Goal: Information Seeking & Learning: Learn about a topic

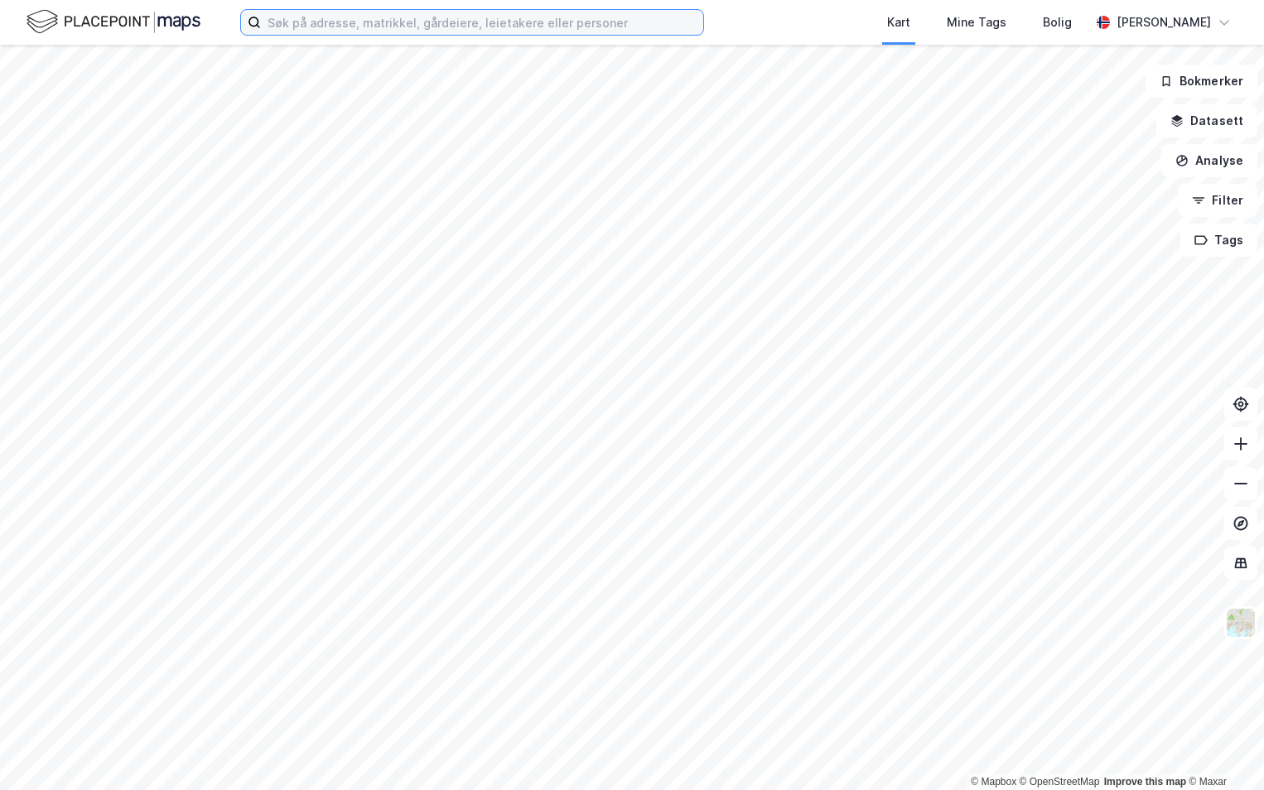
click at [345, 34] on input at bounding box center [482, 22] width 442 height 25
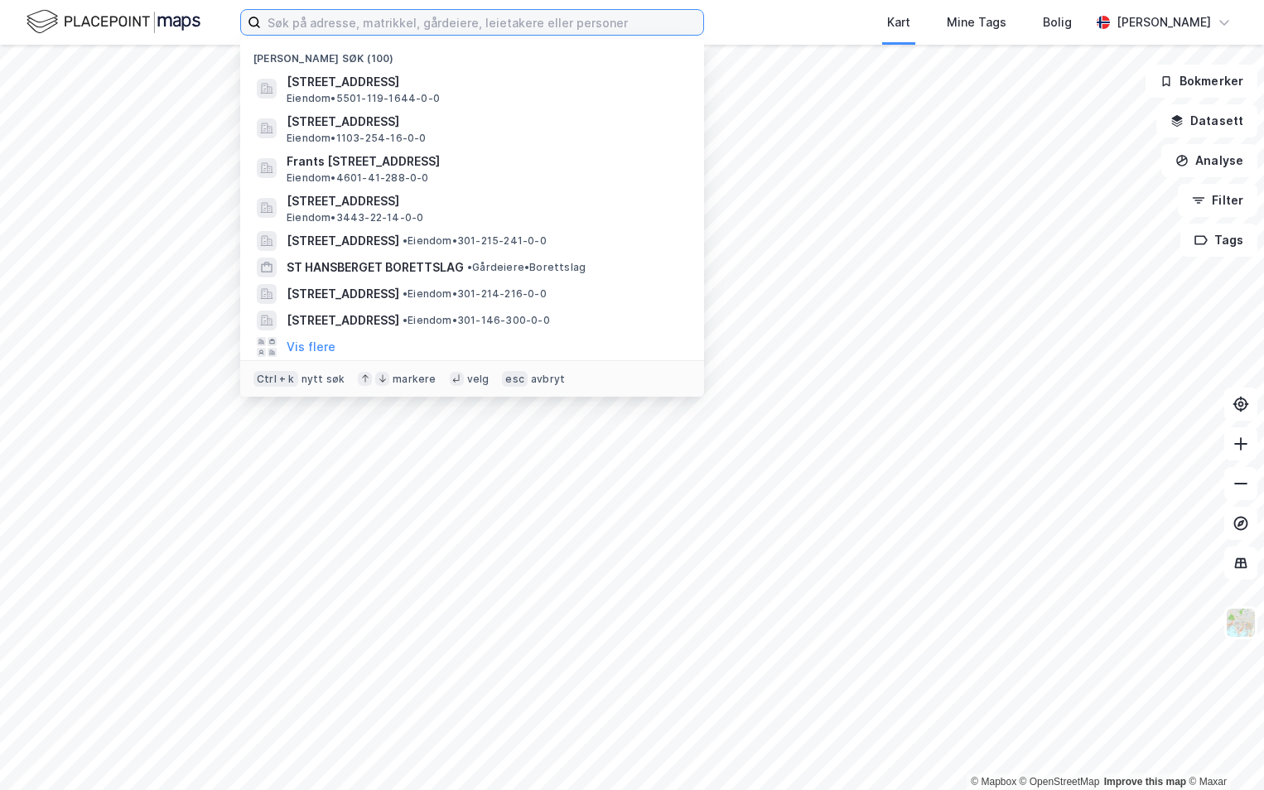
paste input "3105-2078/38/0/0"
type input "3105-2078/38/0/0"
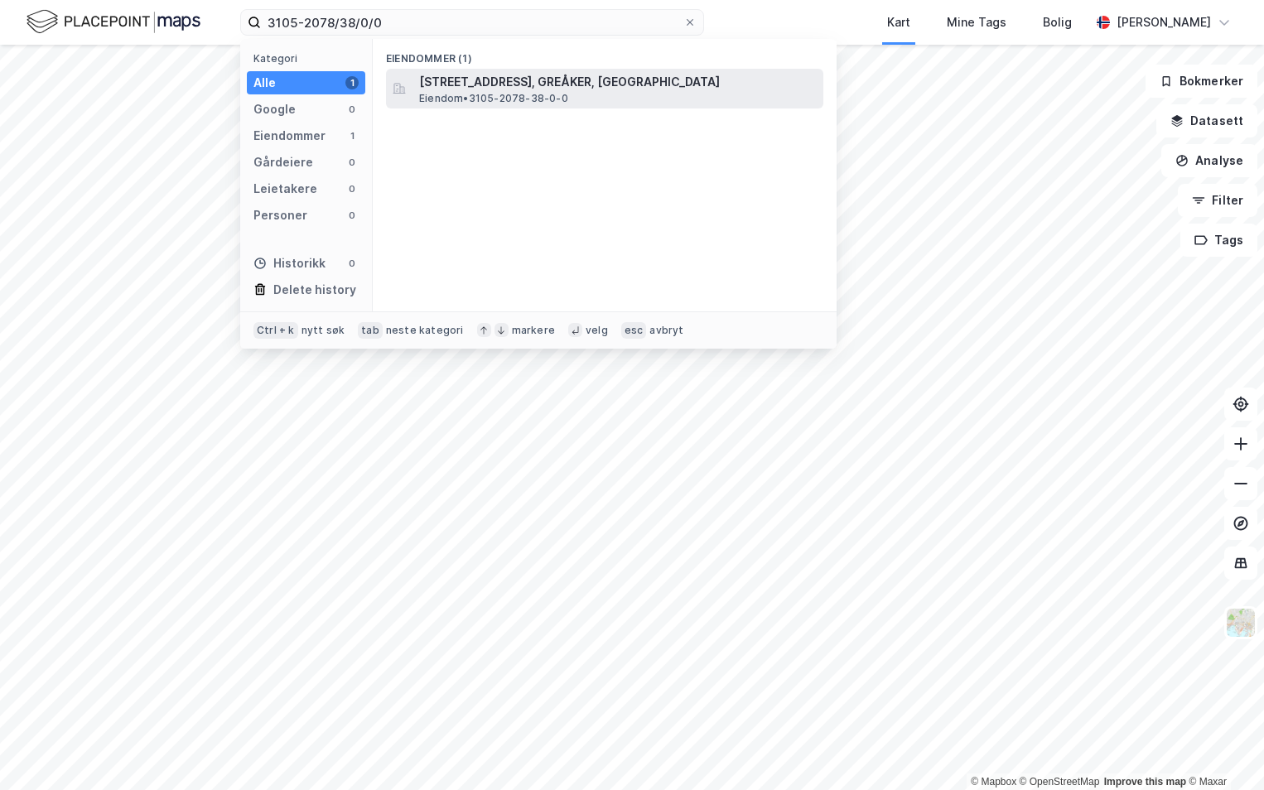
click at [476, 84] on span "[STREET_ADDRESS], GREÅKER, [GEOGRAPHIC_DATA]" at bounding box center [617, 82] width 397 height 20
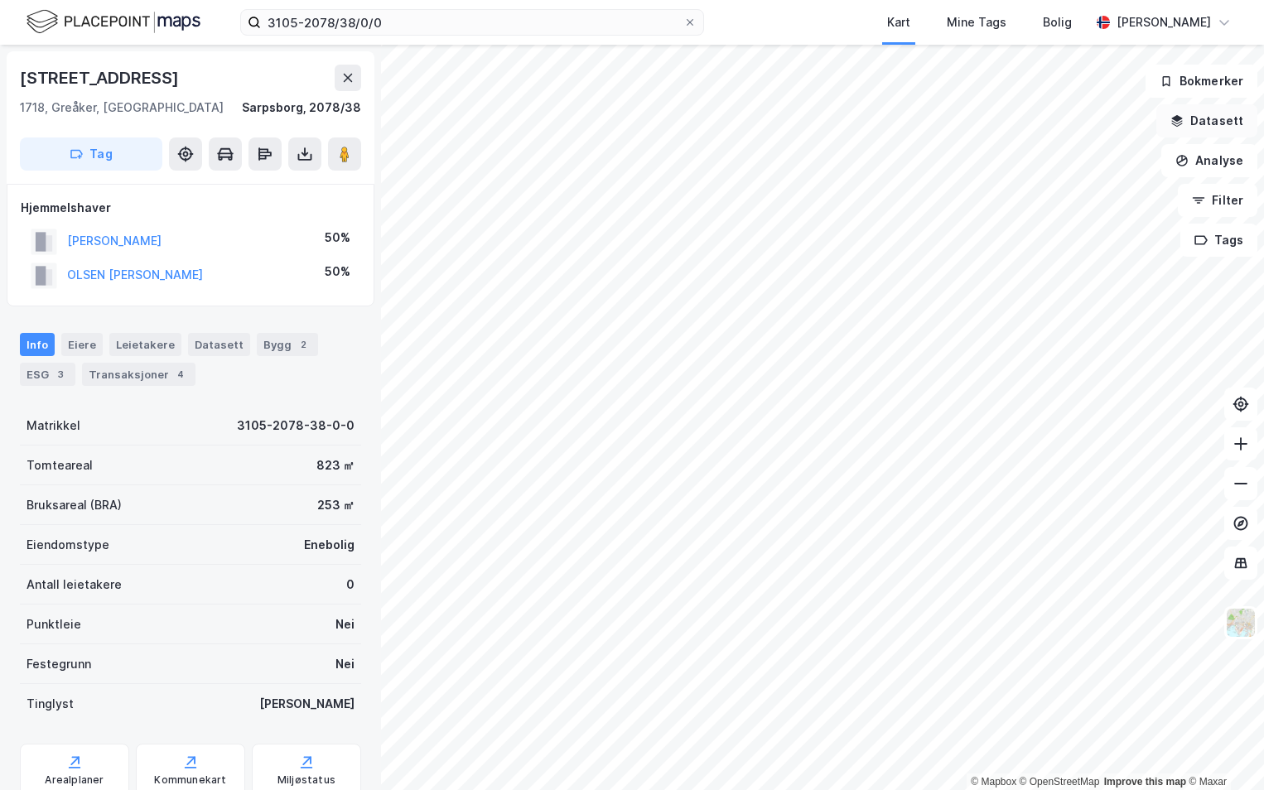
click at [1198, 118] on button "Datasett" at bounding box center [1206, 120] width 101 height 33
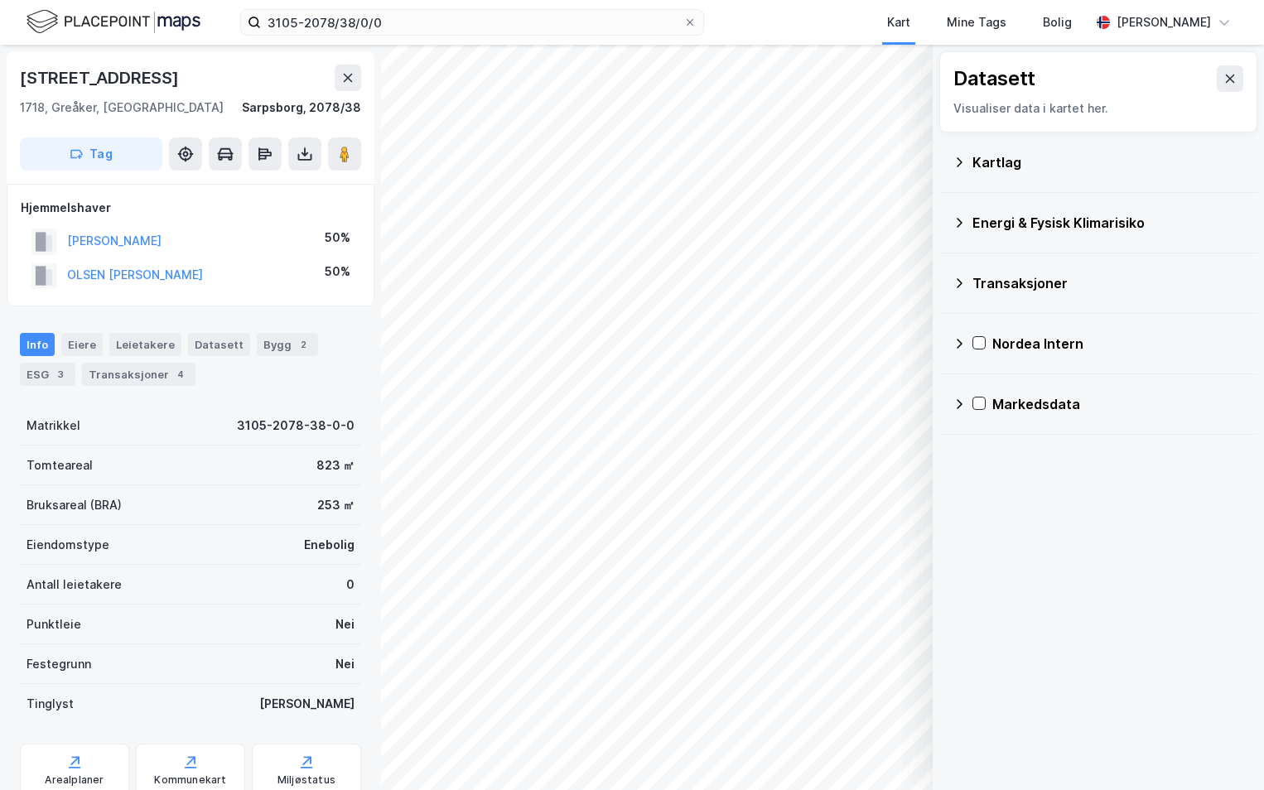
click at [970, 159] on div "Kartlag" at bounding box center [1097, 162] width 291 height 40
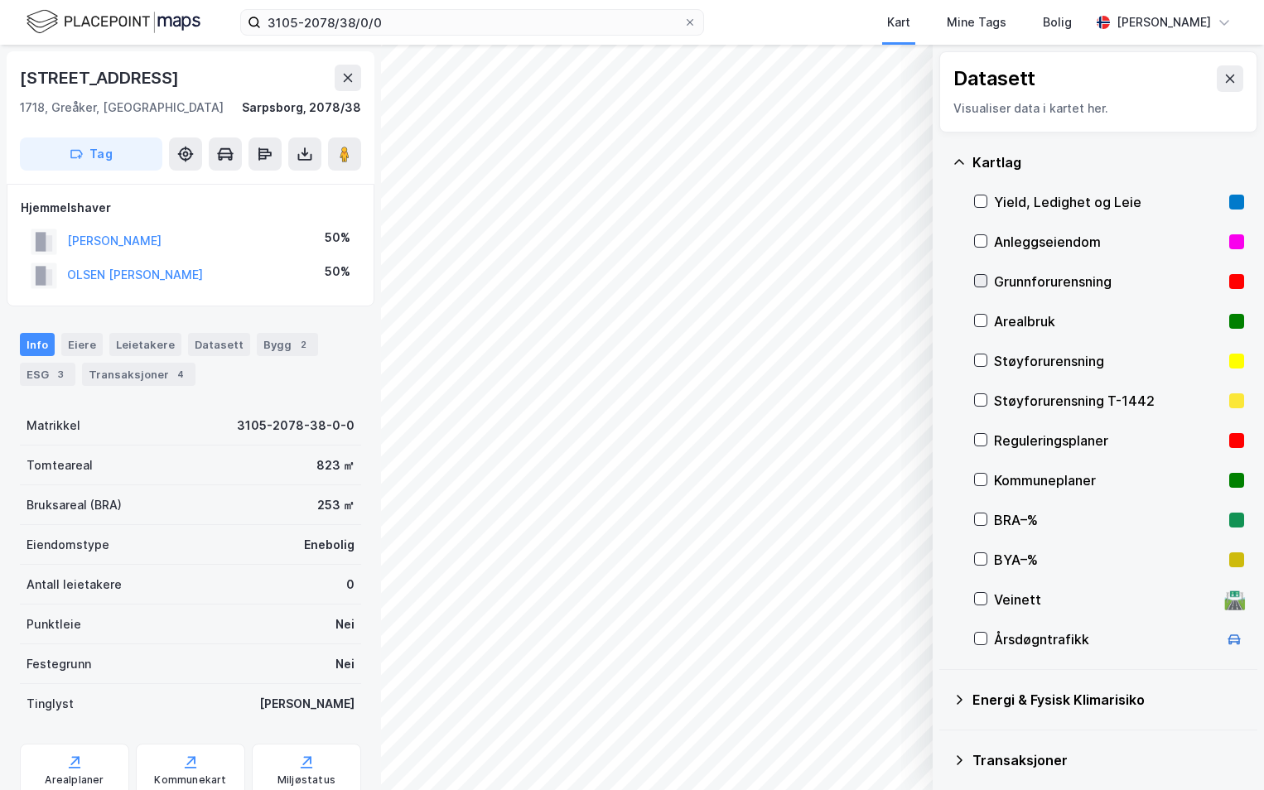
click at [978, 280] on icon at bounding box center [981, 281] width 12 height 12
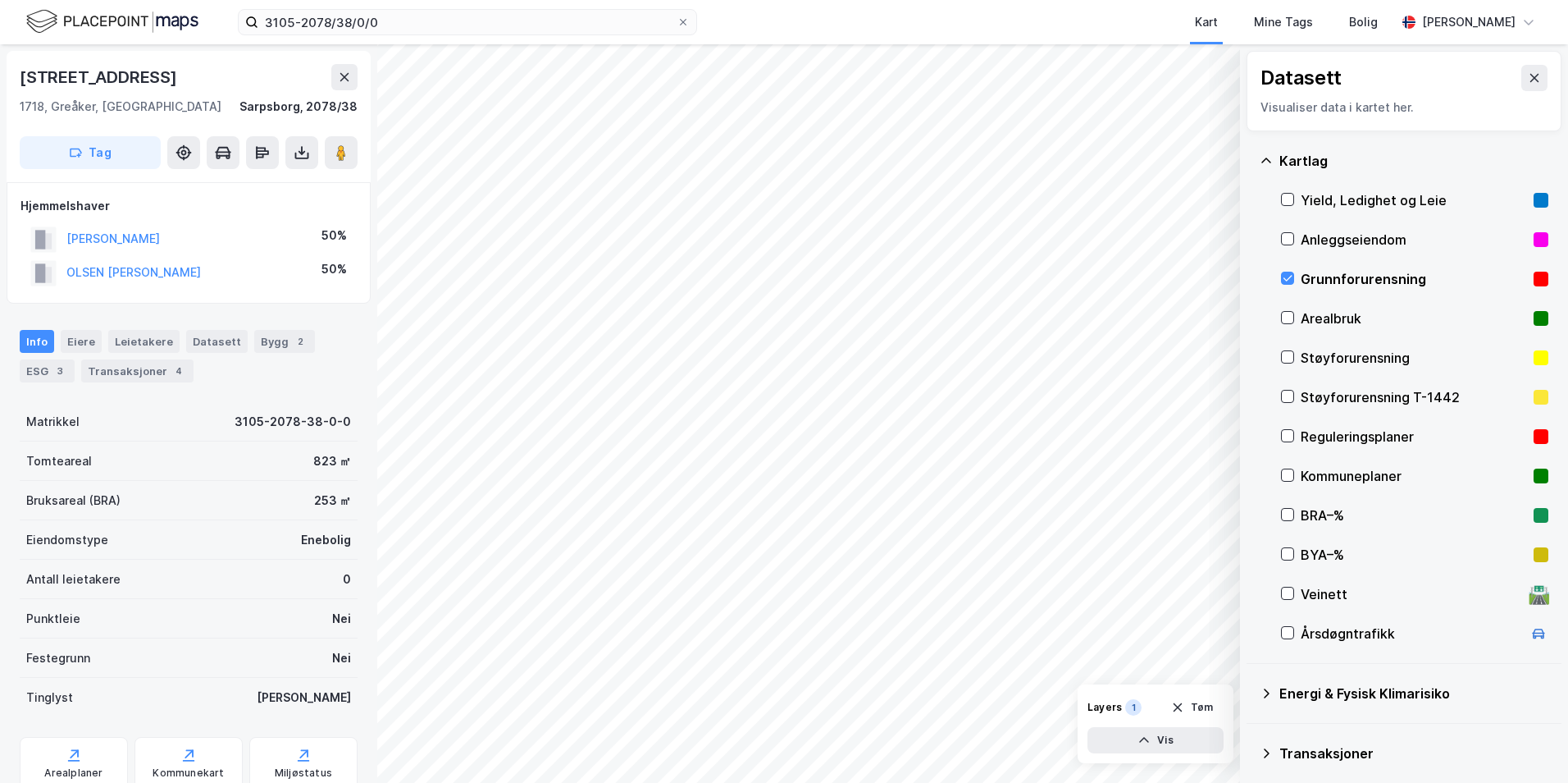
scroll to position [127, 0]
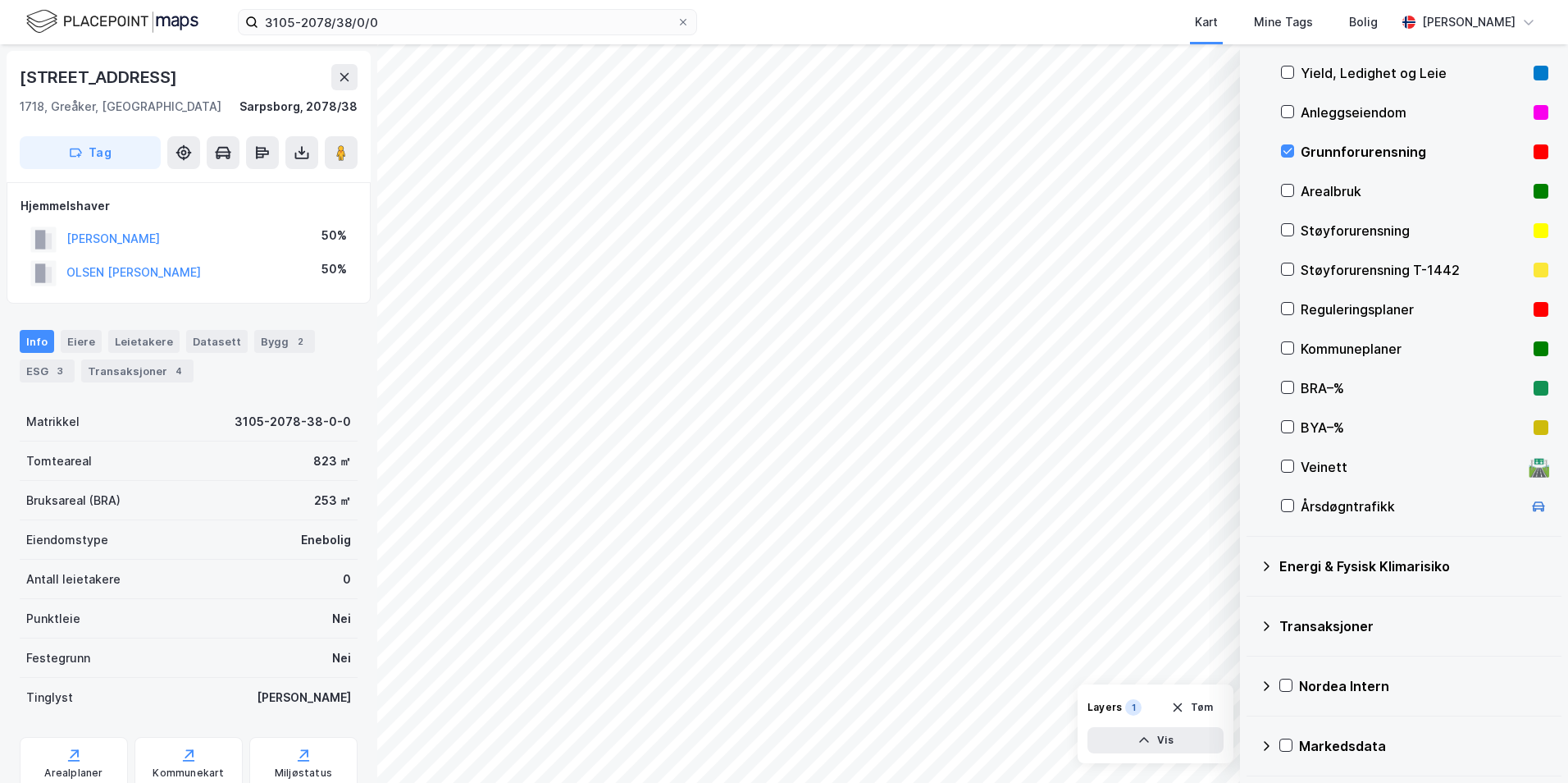
click at [1251, 564] on div "Energi & Fysisk Klimarisiko" at bounding box center [1404, 567] width 288 height 40
click at [1251, 605] on div "Energimerking" at bounding box center [1414, 606] width 267 height 40
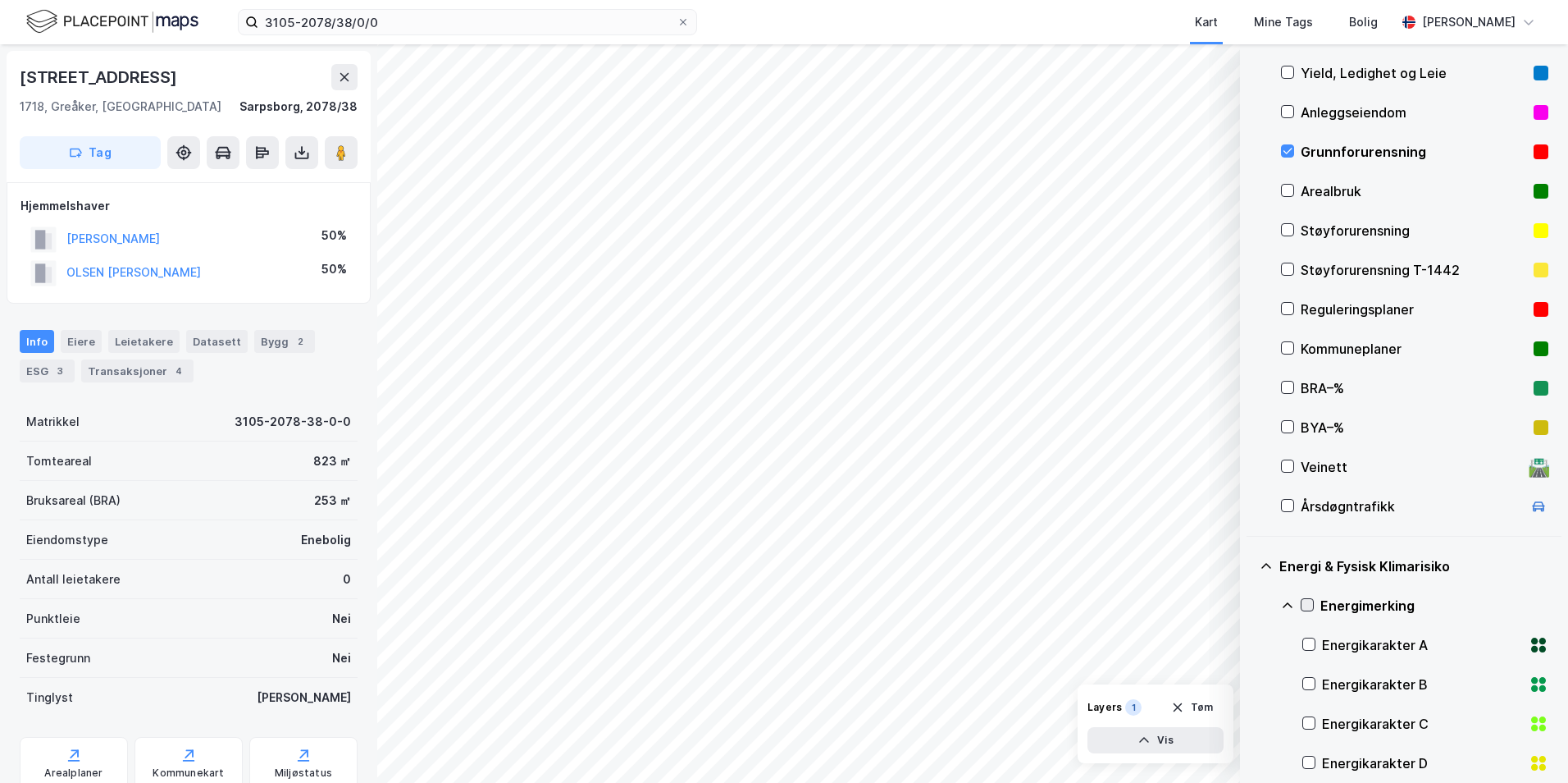
click at [1251, 602] on icon at bounding box center [1307, 606] width 12 height 12
click at [1251, 604] on icon at bounding box center [1287, 606] width 13 height 13
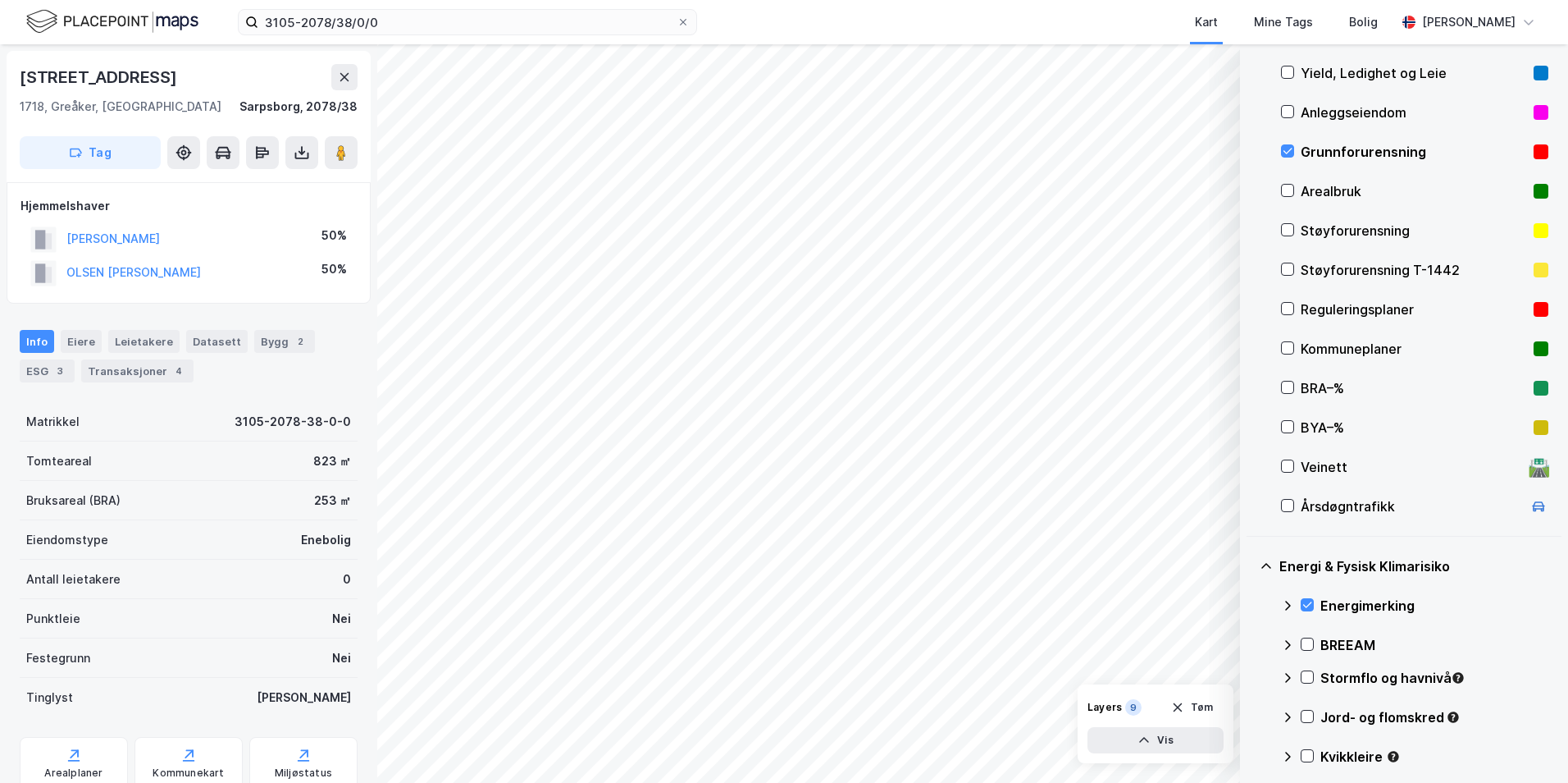
scroll to position [209, 0]
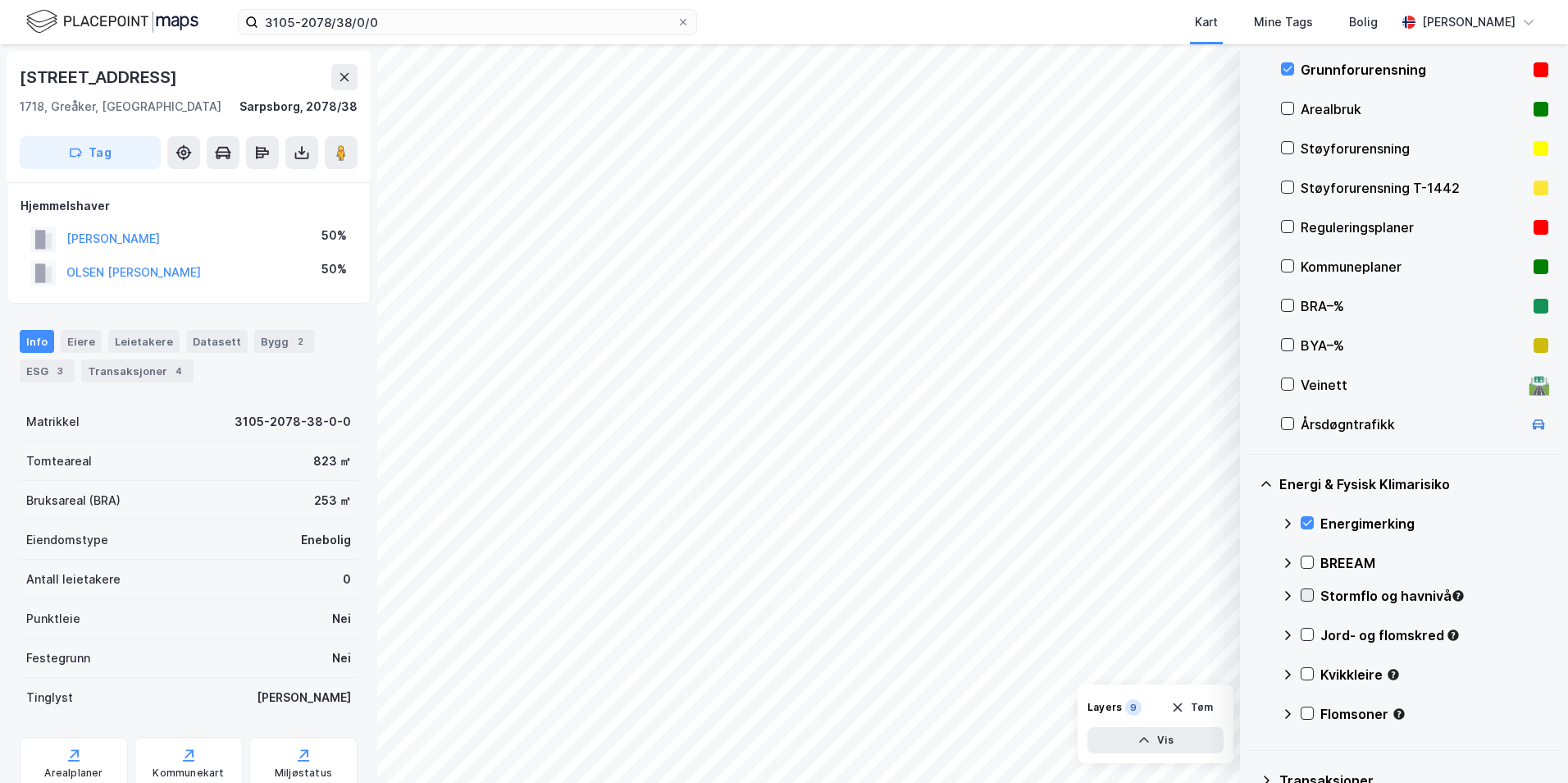
click at [1251, 596] on icon at bounding box center [1307, 596] width 9 height 6
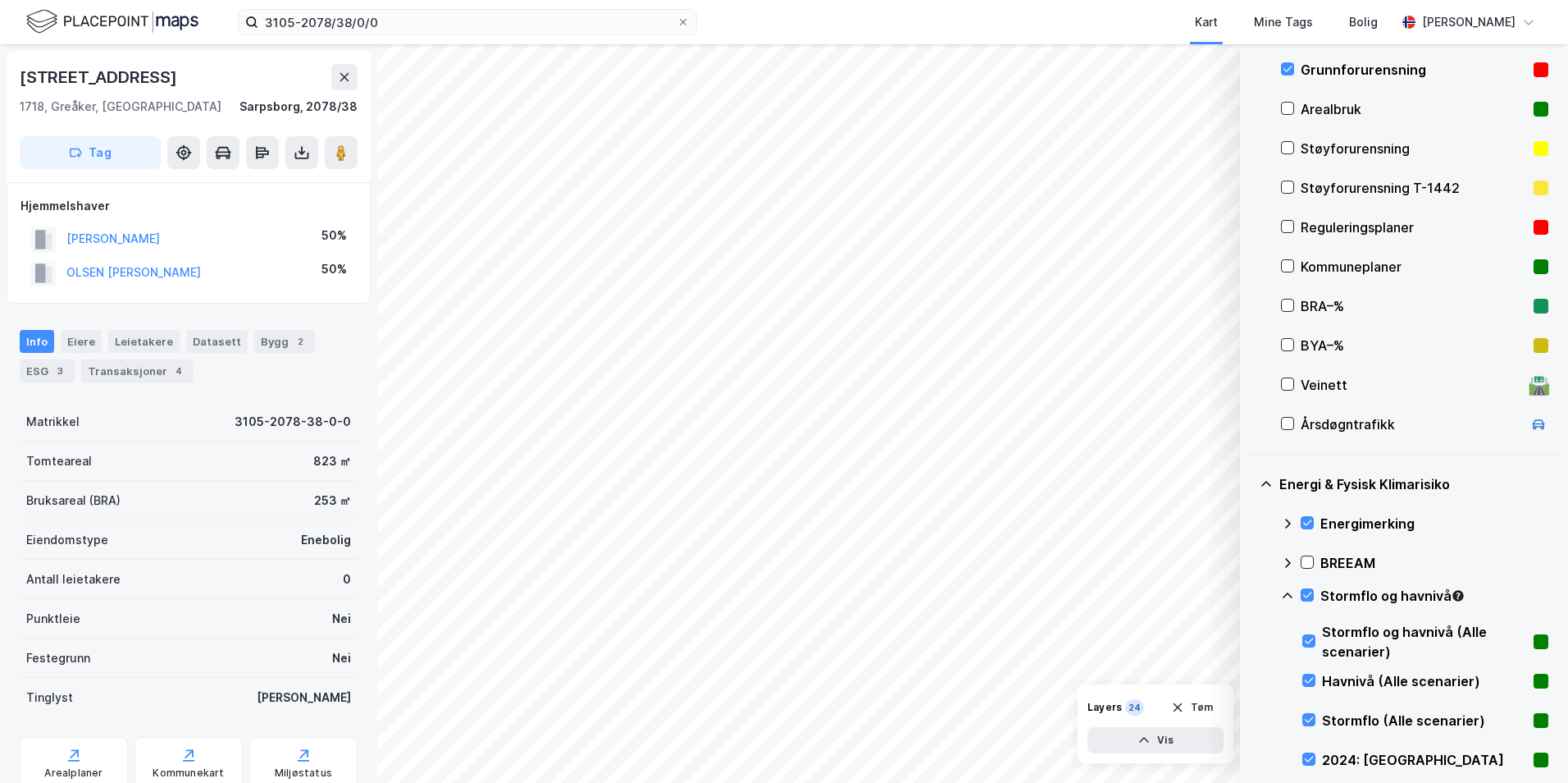
click at [1251, 594] on icon at bounding box center [1287, 596] width 13 height 13
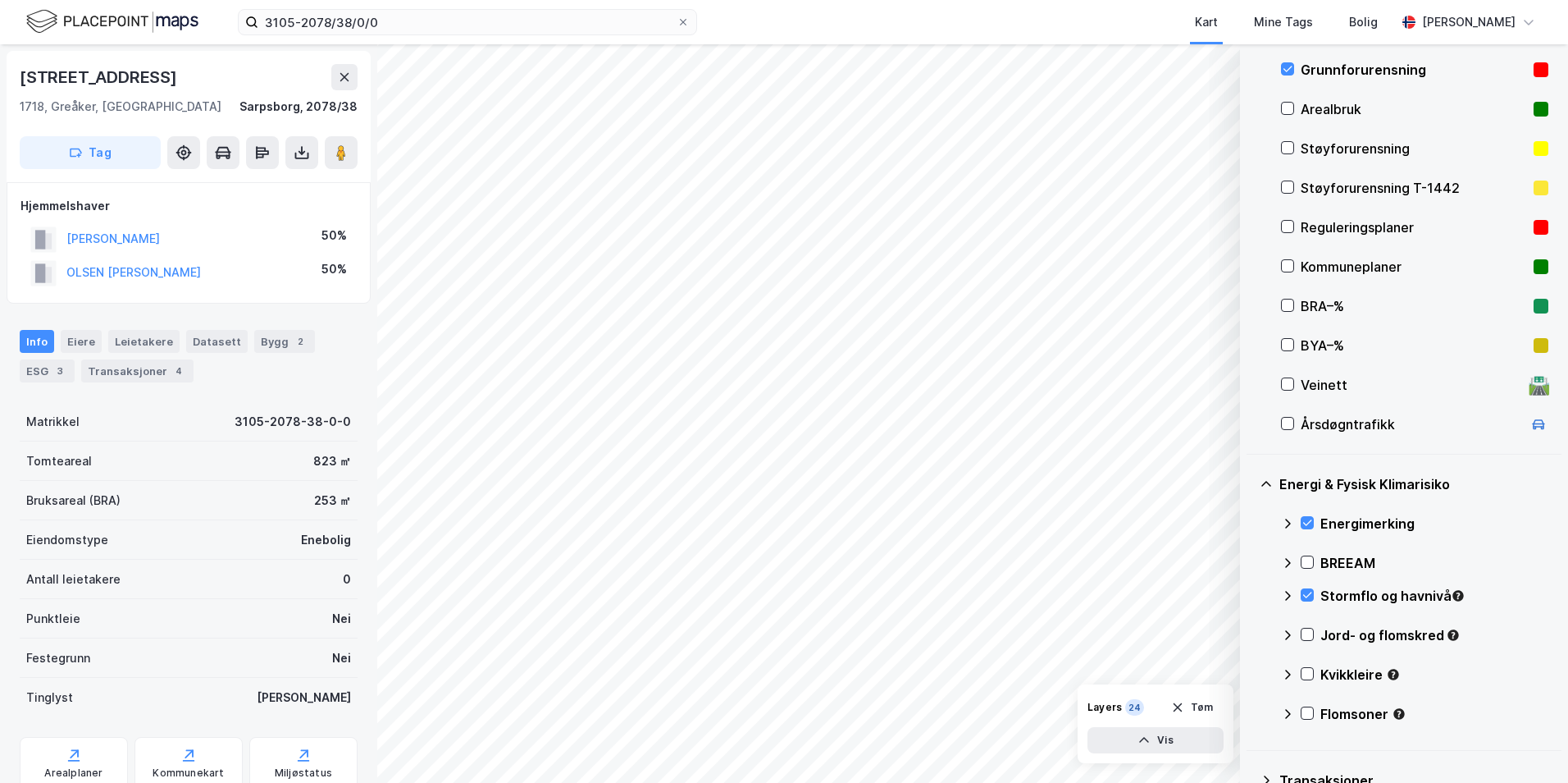
drag, startPoint x: 1303, startPoint y: 633, endPoint x: 1294, endPoint y: 634, distance: 9.1
click at [1251, 634] on icon at bounding box center [1307, 634] width 12 height 12
click at [1251, 634] on icon at bounding box center [1288, 635] width 10 height 6
click at [1251, 675] on icon at bounding box center [1307, 674] width 12 height 12
click at [1251, 674] on icon at bounding box center [1287, 674] width 13 height 13
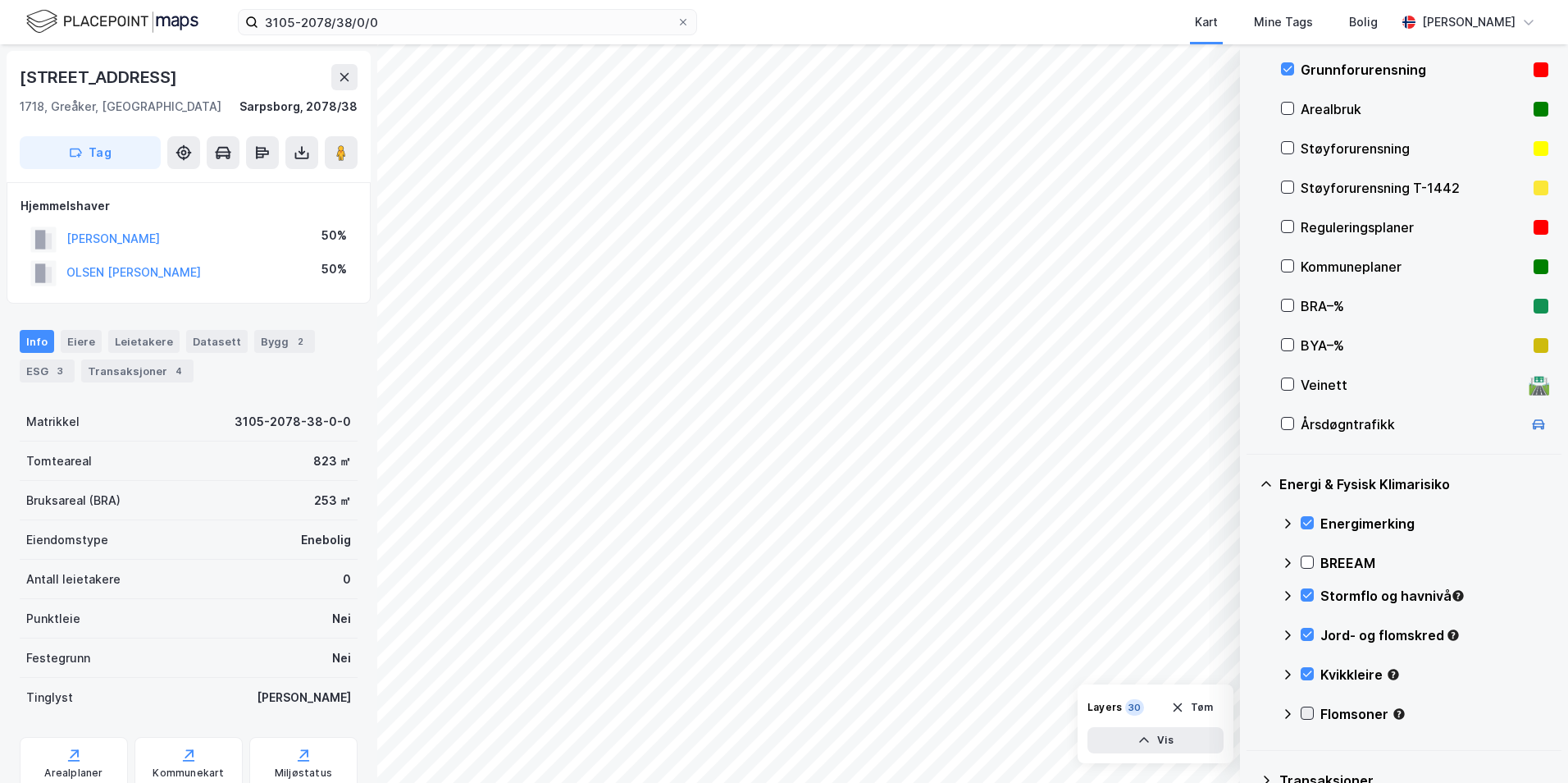
click at [1251, 712] on icon at bounding box center [1307, 714] width 12 height 12
click at [1251, 717] on icon at bounding box center [1287, 714] width 13 height 13
